Goal: Check status: Check status

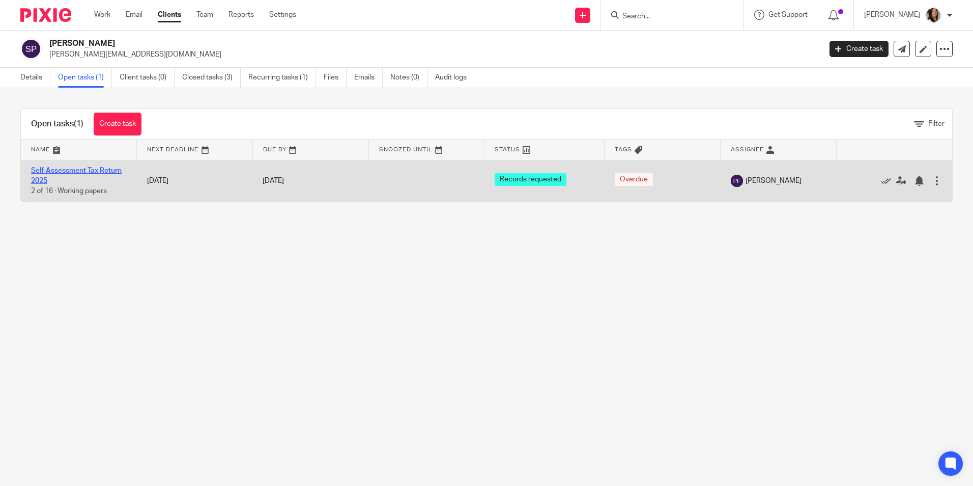
click at [91, 168] on link "Self-Assessment Tax Return 2025" at bounding box center [76, 175] width 91 height 17
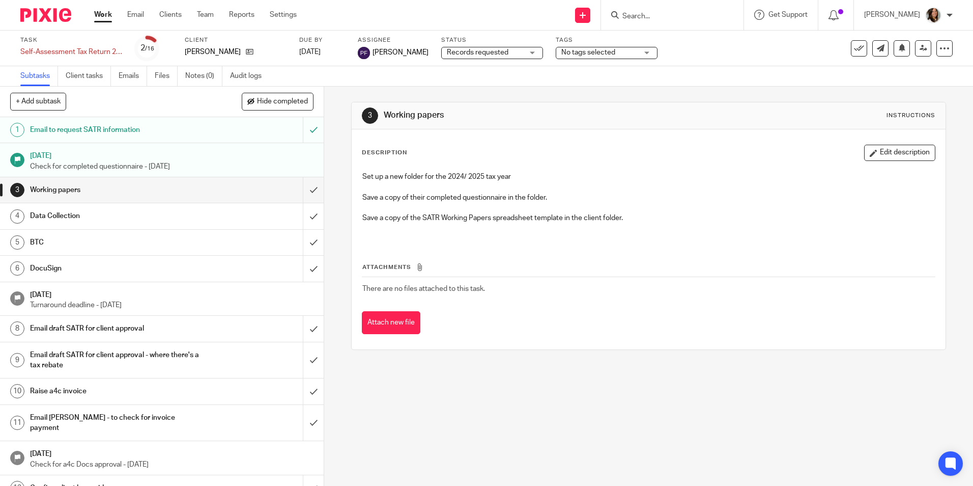
click at [527, 53] on div "Records requested Records requested" at bounding box center [492, 53] width 102 height 12
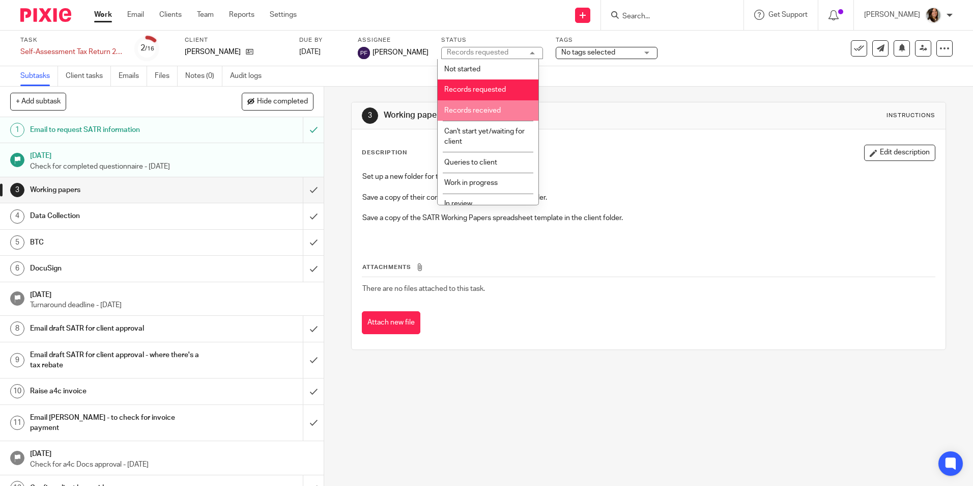
click at [486, 109] on span "Records received" at bounding box center [472, 110] width 57 height 7
